Goal: Task Accomplishment & Management: Use online tool/utility

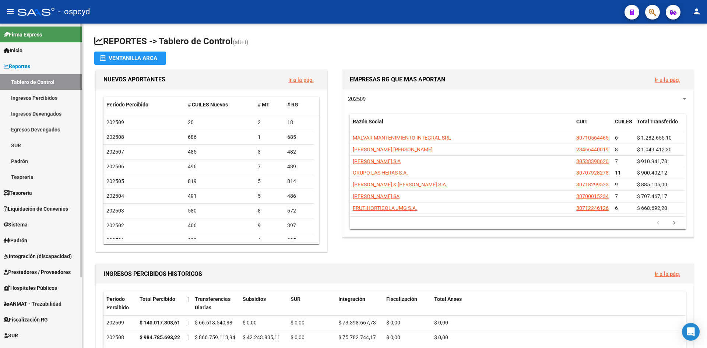
click at [24, 74] on link "Tablero de Control" at bounding box center [41, 82] width 82 height 16
click at [28, 67] on span "Reportes" at bounding box center [17, 66] width 27 height 8
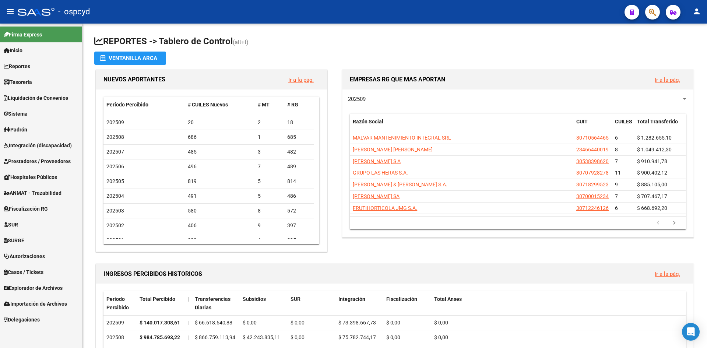
click at [24, 110] on span "Sistema" at bounding box center [16, 114] width 24 height 8
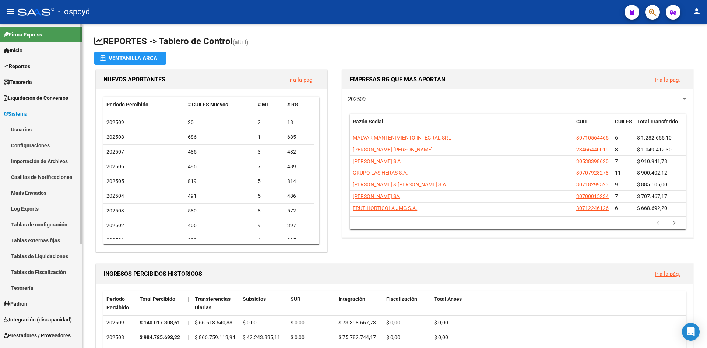
click at [31, 129] on link "Usuarios" at bounding box center [41, 129] width 82 height 16
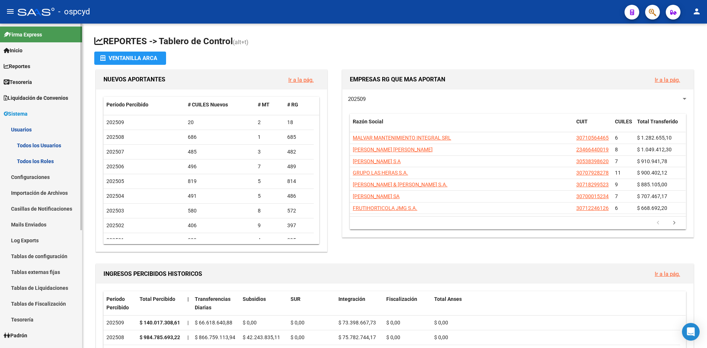
click at [36, 142] on link "Todos los Usuarios" at bounding box center [41, 145] width 82 height 16
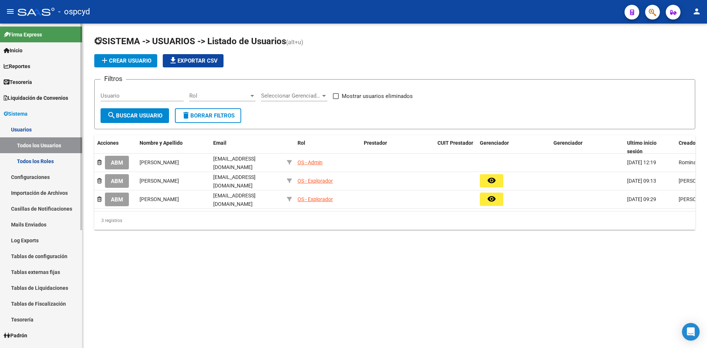
click at [31, 97] on span "Liquidación de Convenios" at bounding box center [36, 98] width 64 height 8
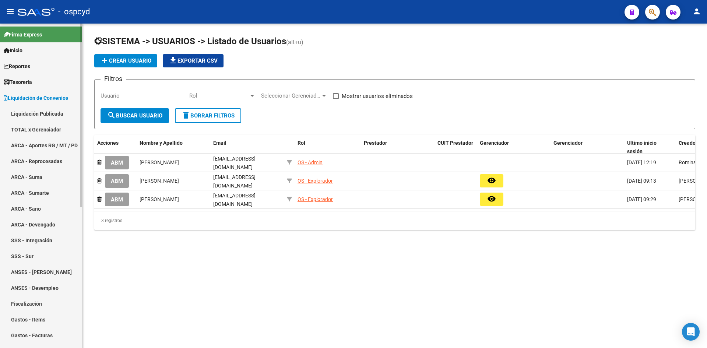
click at [33, 127] on link "TOTAL x Gerenciador" at bounding box center [41, 129] width 82 height 16
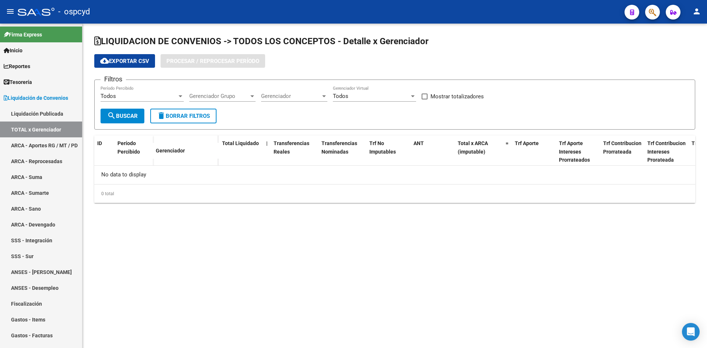
checkbox input "true"
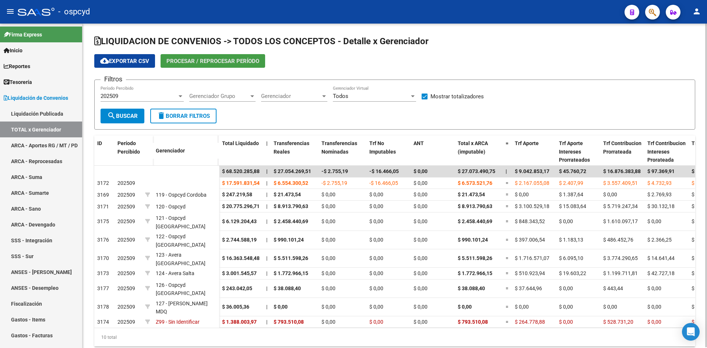
click at [216, 61] on span "Procesar / Reprocesar período" at bounding box center [212, 61] width 93 height 7
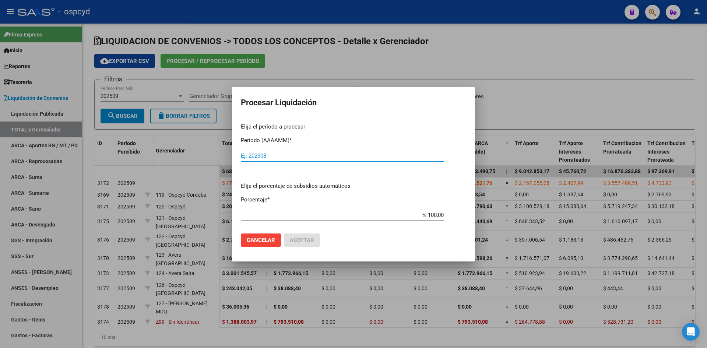
click at [275, 159] on div "Ej: 202308" at bounding box center [342, 155] width 203 height 11
type input "202509"
click at [300, 238] on span "Aceptar" at bounding box center [302, 240] width 24 height 7
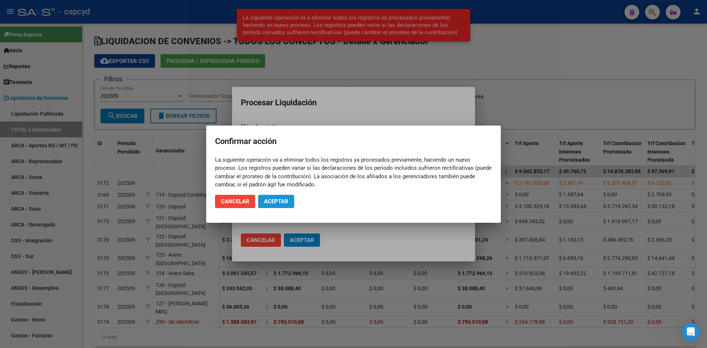
click at [282, 205] on button "Aceptar" at bounding box center [276, 201] width 36 height 13
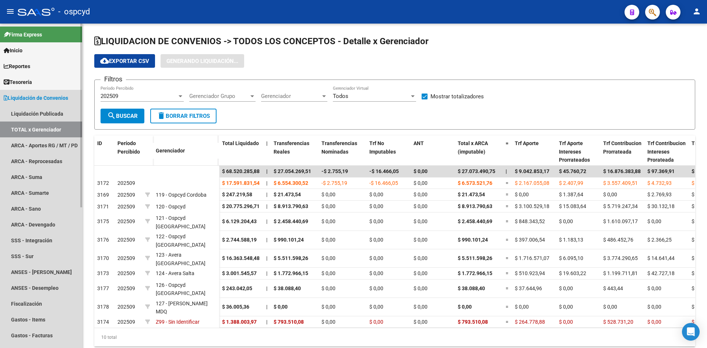
click at [31, 92] on link "Liquidación de Convenios" at bounding box center [41, 98] width 82 height 16
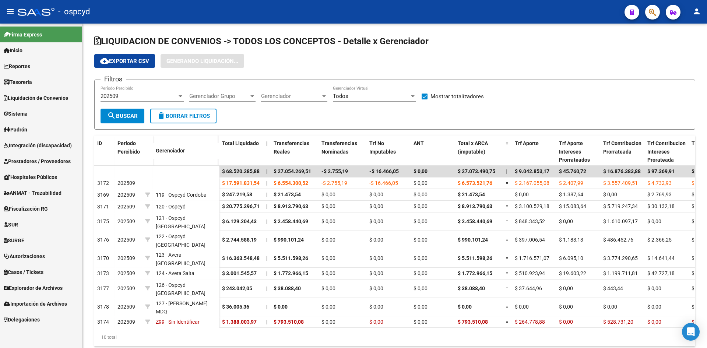
click at [45, 301] on span "Importación de Archivos" at bounding box center [35, 304] width 63 height 8
click at [43, 287] on span "Explorador de Archivos" at bounding box center [33, 288] width 59 height 8
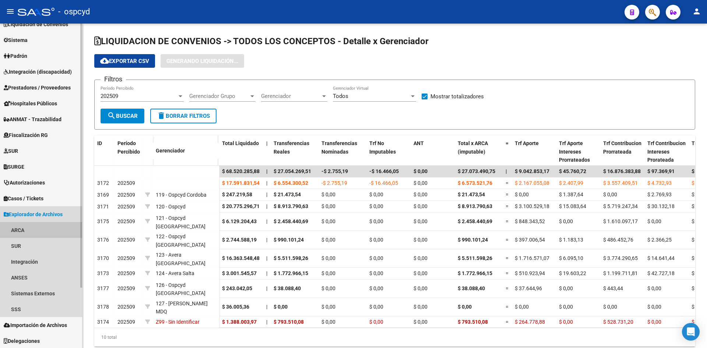
click at [31, 234] on link "ARCA" at bounding box center [41, 230] width 82 height 16
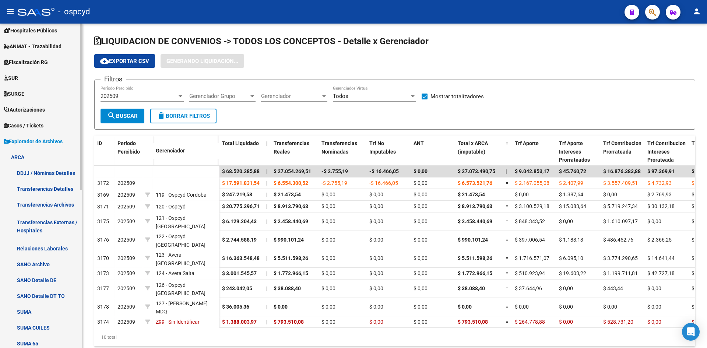
scroll to position [147, 0]
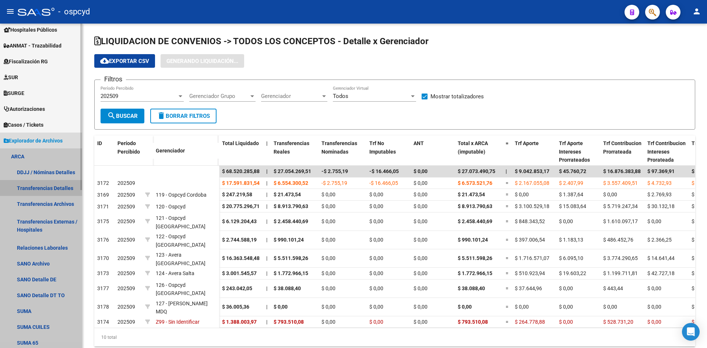
click at [39, 185] on link "Transferencias Detalles" at bounding box center [41, 188] width 82 height 16
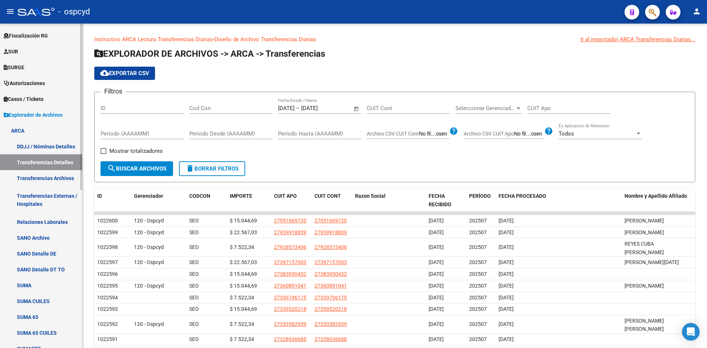
scroll to position [184, 0]
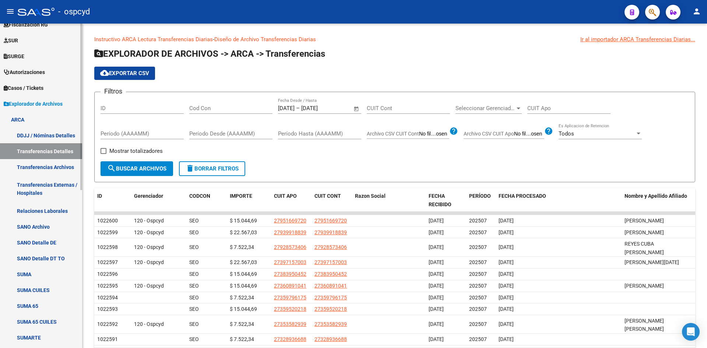
click at [42, 163] on link "Transferencias Archivos" at bounding box center [41, 167] width 82 height 16
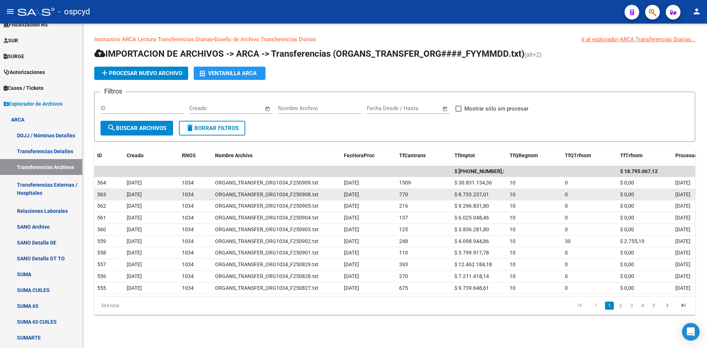
click at [464, 194] on span "$ 8.733.237,01" at bounding box center [471, 194] width 35 height 6
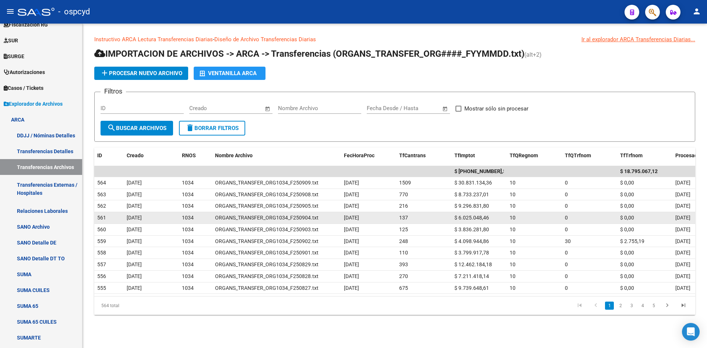
drag, startPoint x: 125, startPoint y: 195, endPoint x: 504, endPoint y: 216, distance: 379.0
click at [504, 216] on datatable-scroller "$ [PHONE_NUMBER],55 $ [PHONE_NUMBER],12 564 [DATE] 1034 ORGANS_TRANSFER_ORG1034…" at bounding box center [394, 230] width 601 height 128
